Goal: Task Accomplishment & Management: Manage account settings

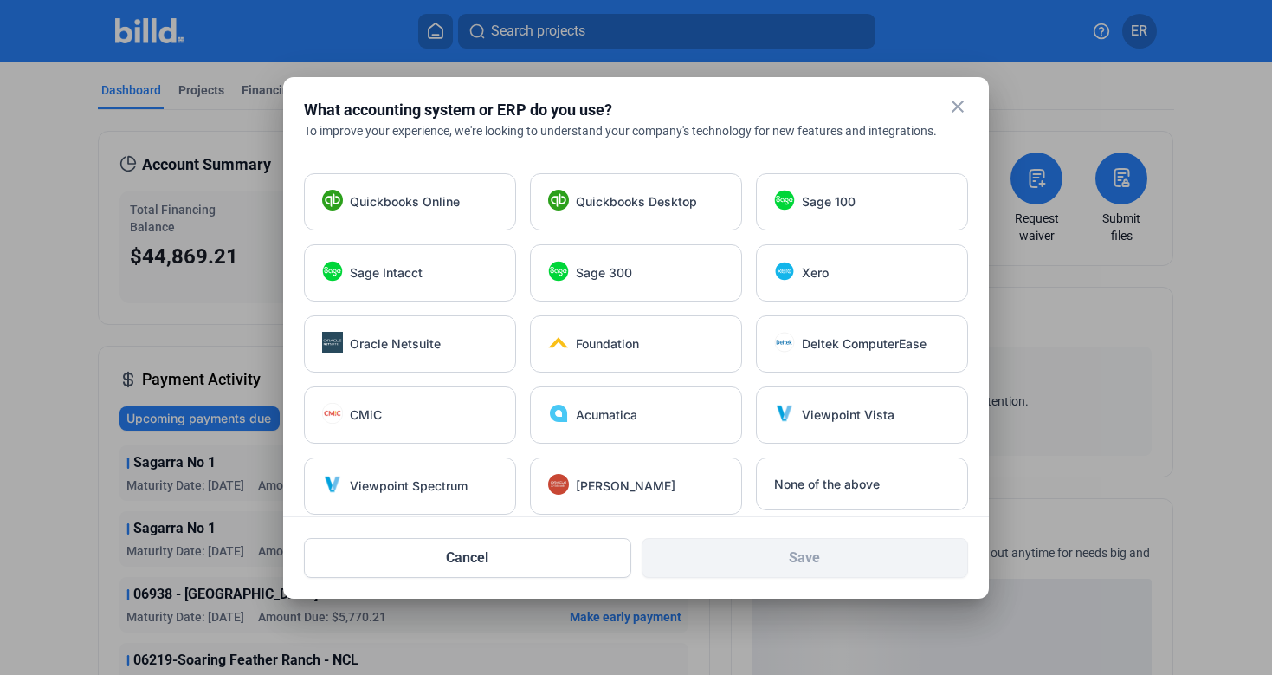
click at [958, 108] on mat-icon "close" at bounding box center [957, 106] width 21 height 21
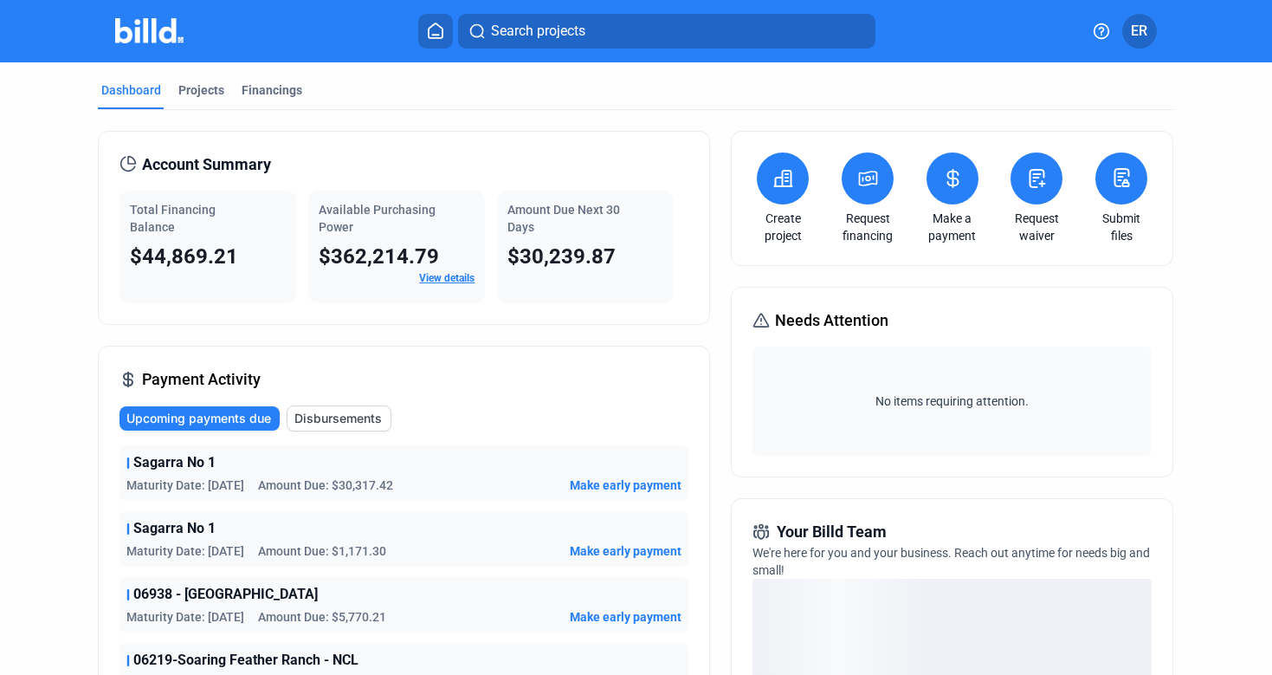
click at [859, 189] on request-financing-icon at bounding box center [867, 178] width 21 height 21
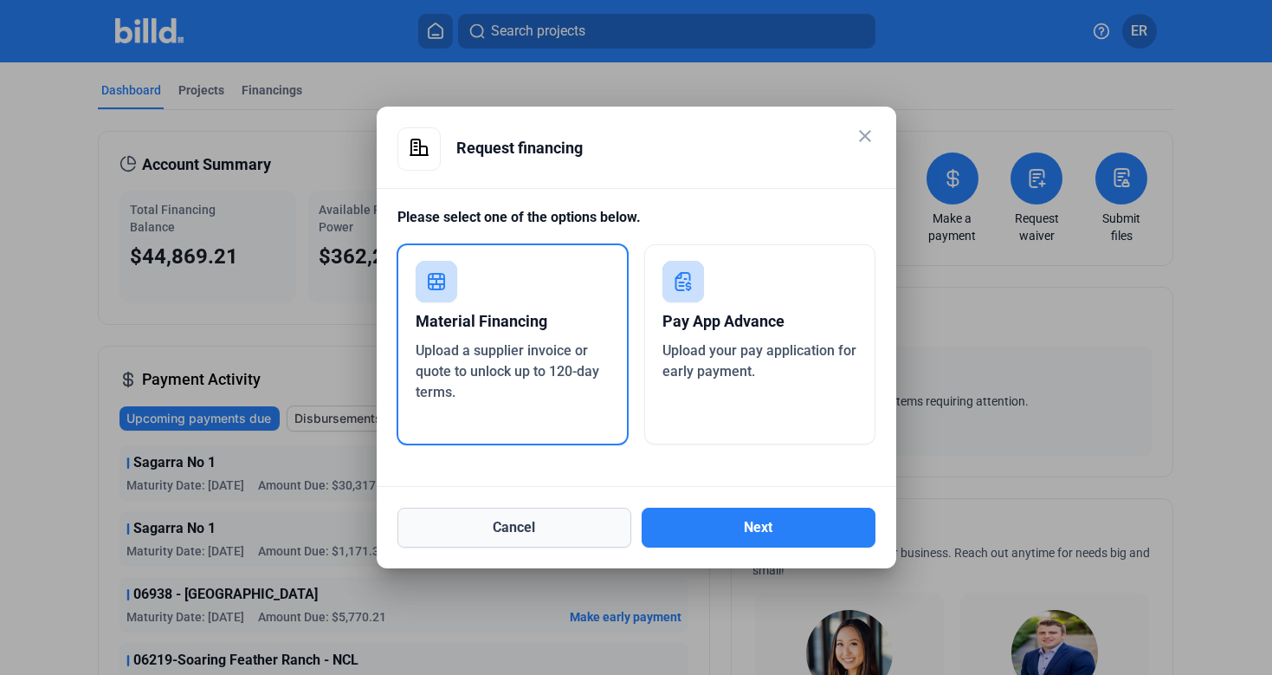
click at [560, 519] on button "Cancel" at bounding box center [514, 527] width 234 height 40
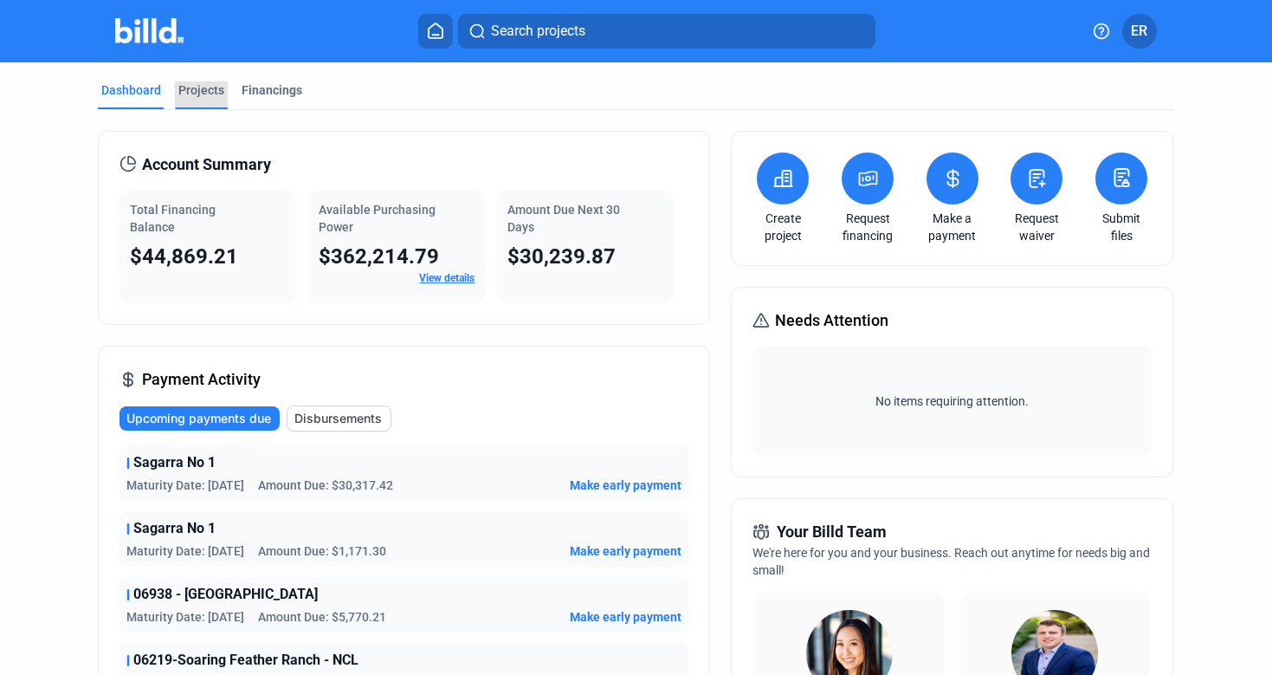
click at [191, 101] on div "Projects" at bounding box center [201, 95] width 53 height 28
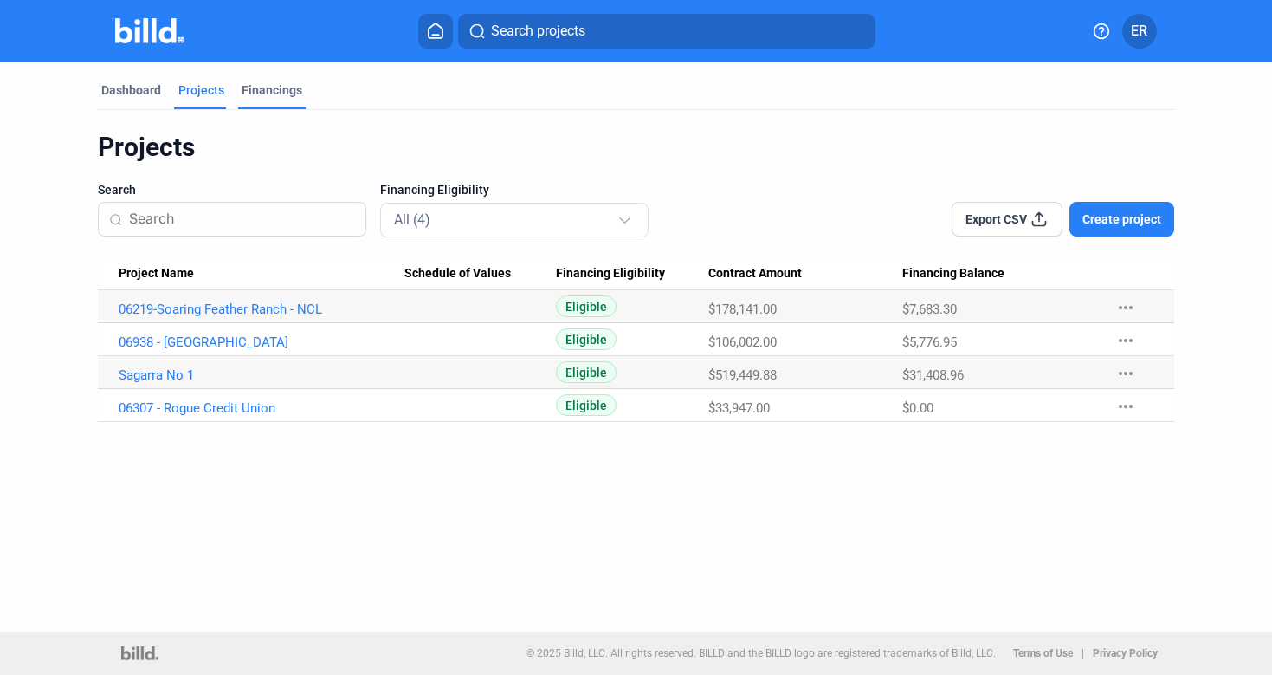
click at [263, 88] on div "Financings" at bounding box center [272, 89] width 61 height 17
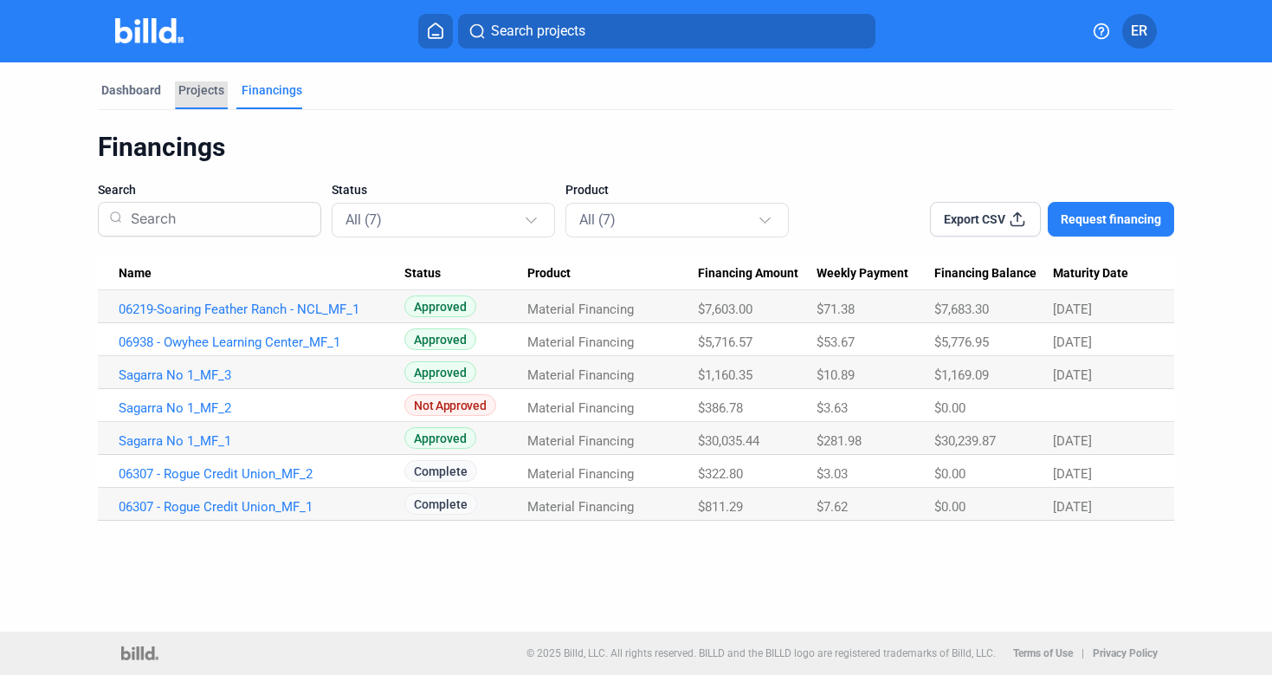
click at [196, 88] on div "Projects" at bounding box center [201, 89] width 46 height 17
